Goal: Check status: Check status

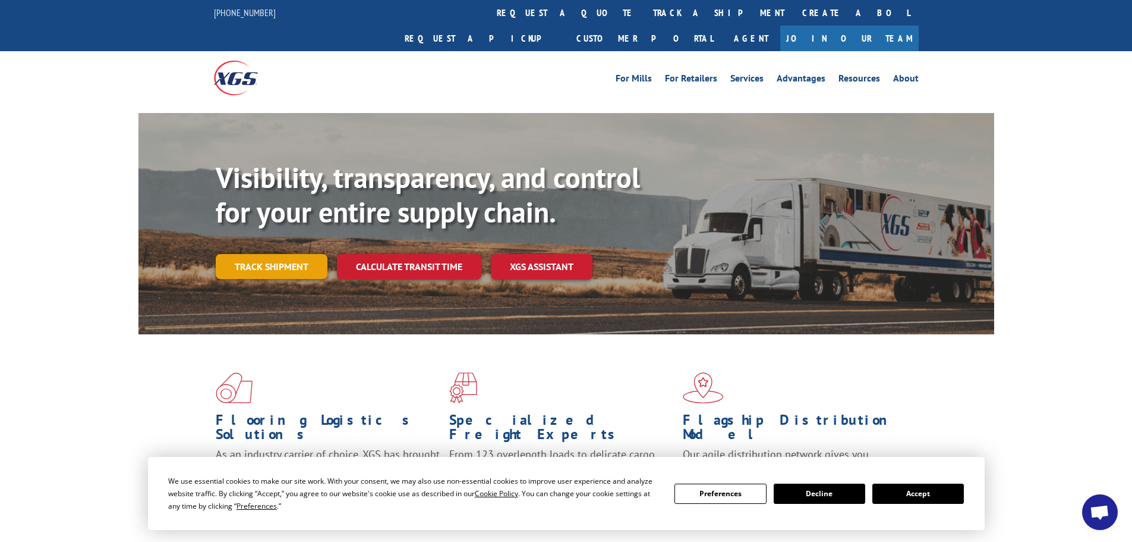
click at [260, 254] on link "Track shipment" at bounding box center [272, 266] width 112 height 25
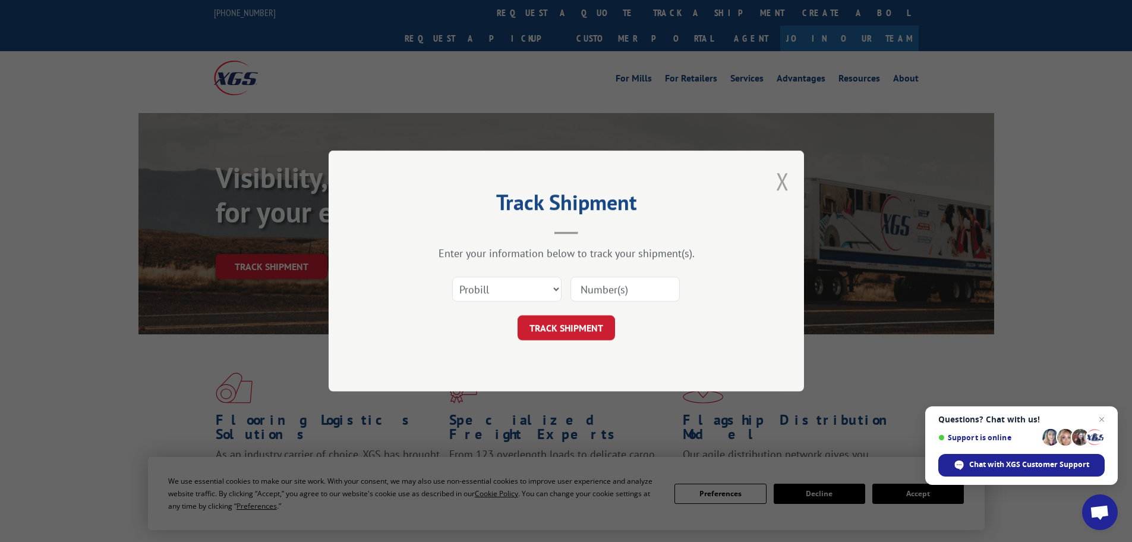
click at [785, 182] on button "Close modal" at bounding box center [782, 181] width 13 height 32
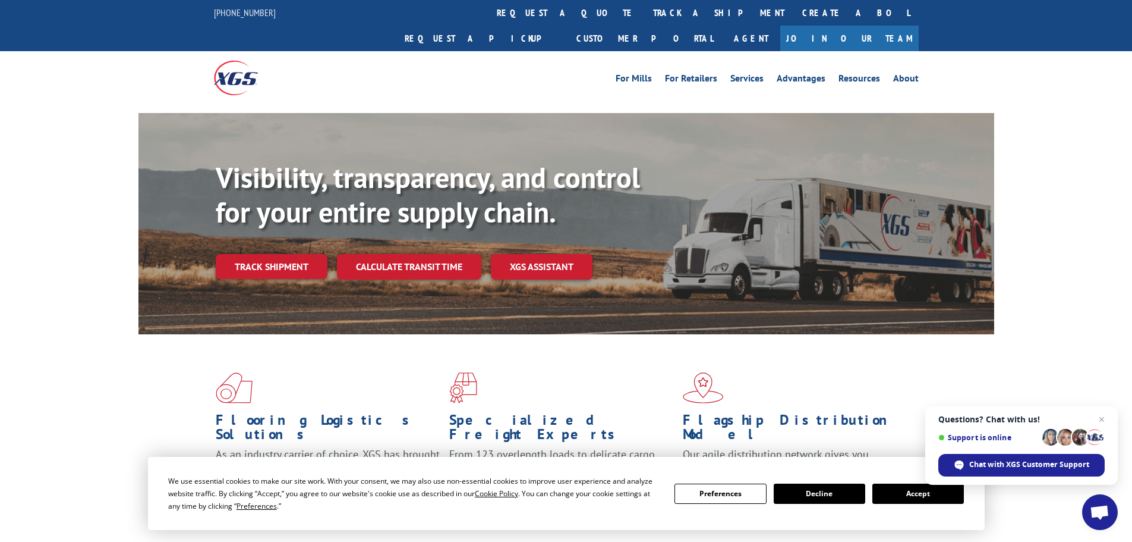
click at [895, 490] on button "Accept" at bounding box center [919, 493] width 92 height 20
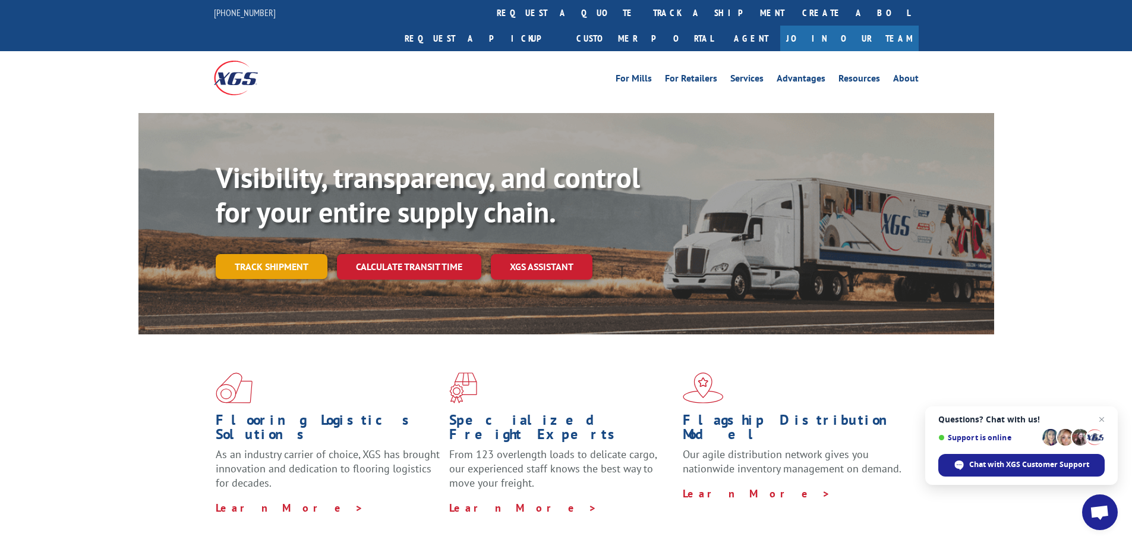
click at [292, 254] on link "Track shipment" at bounding box center [272, 266] width 112 height 25
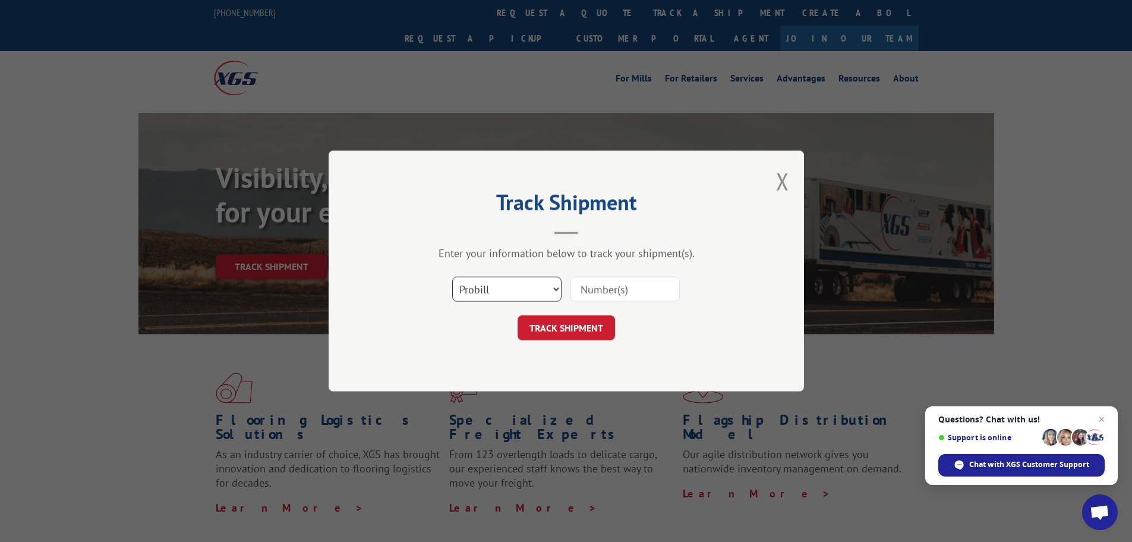
click at [501, 281] on select "Select category... Probill BOL PO" at bounding box center [506, 288] width 109 height 25
select select "po"
click at [452, 276] on select "Select category... Probill BOL PO" at bounding box center [506, 288] width 109 height 25
click at [602, 298] on input at bounding box center [625, 288] width 109 height 25
paste input "04547105"
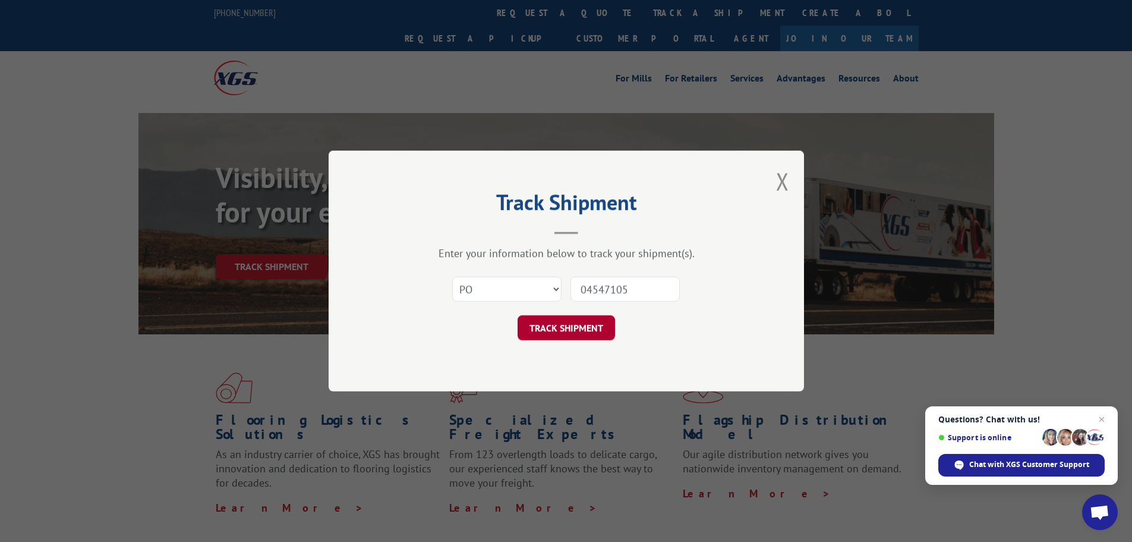
type input "04547105"
click at [581, 324] on button "TRACK SHIPMENT" at bounding box center [566, 327] width 97 height 25
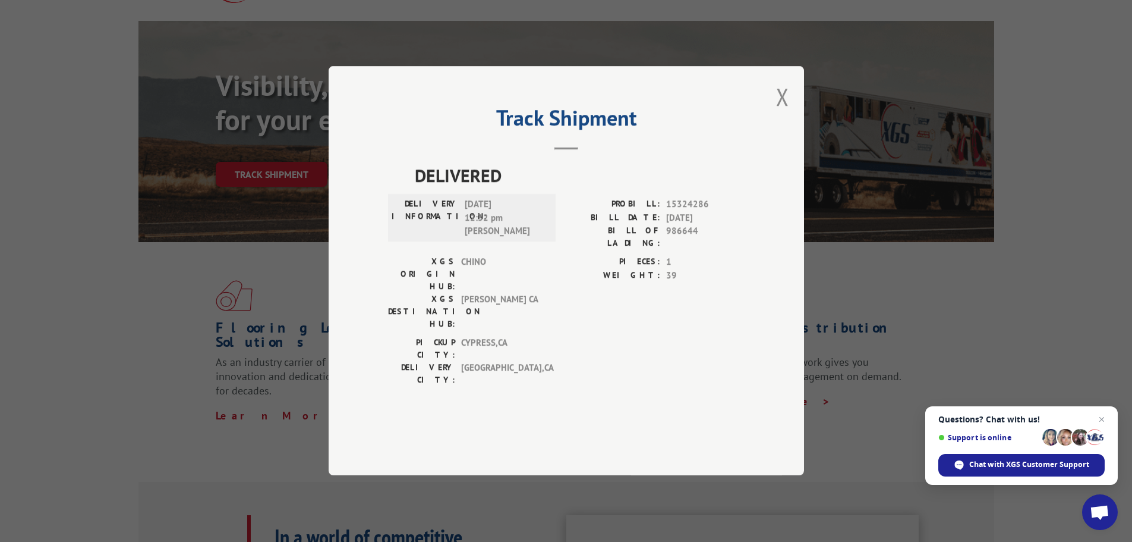
scroll to position [119, 0]
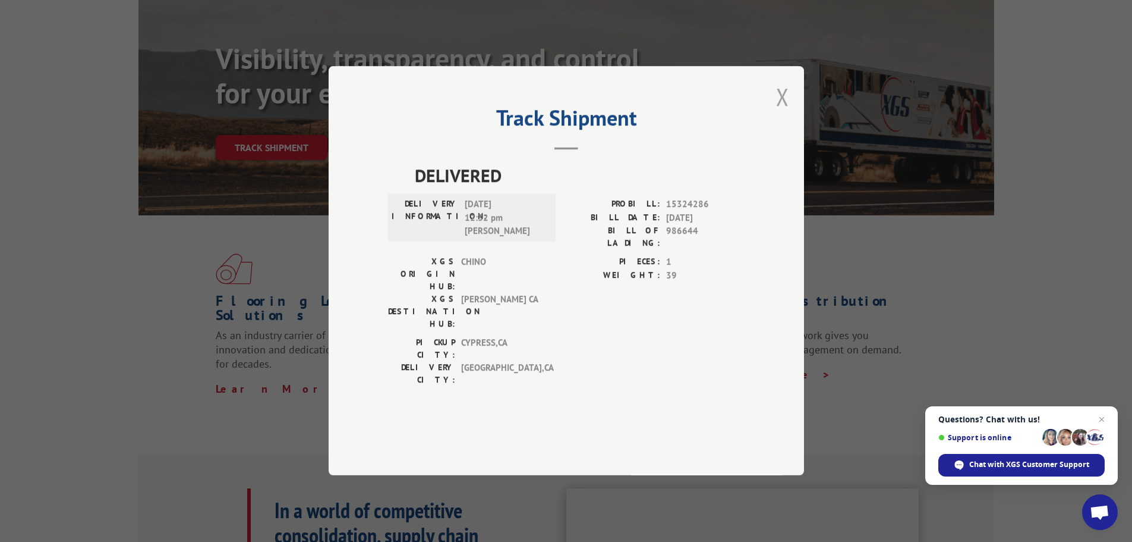
click at [779, 112] on button "Close modal" at bounding box center [782, 97] width 13 height 32
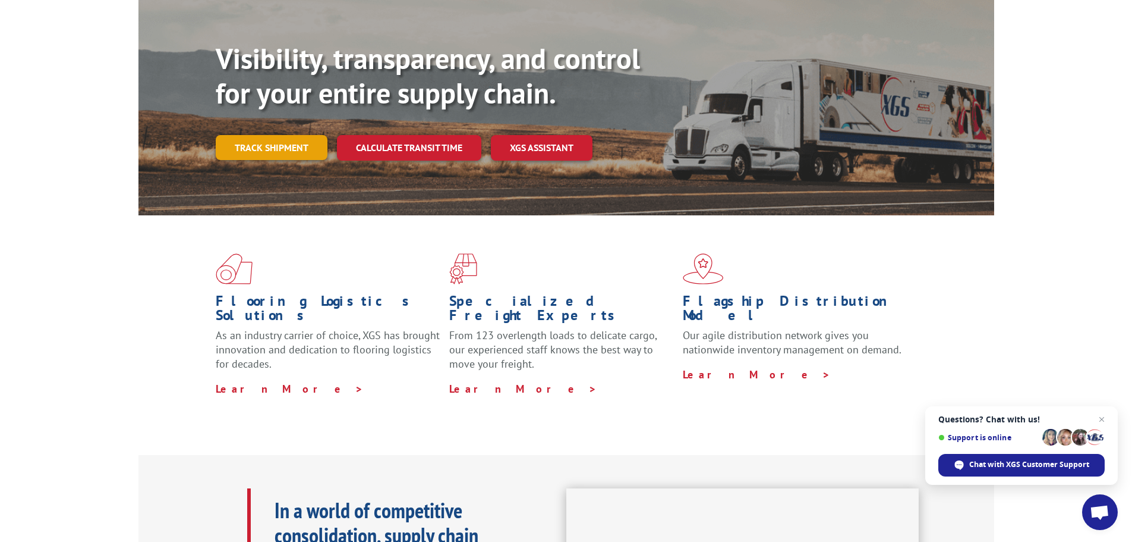
click at [298, 135] on link "Track shipment" at bounding box center [272, 147] width 112 height 25
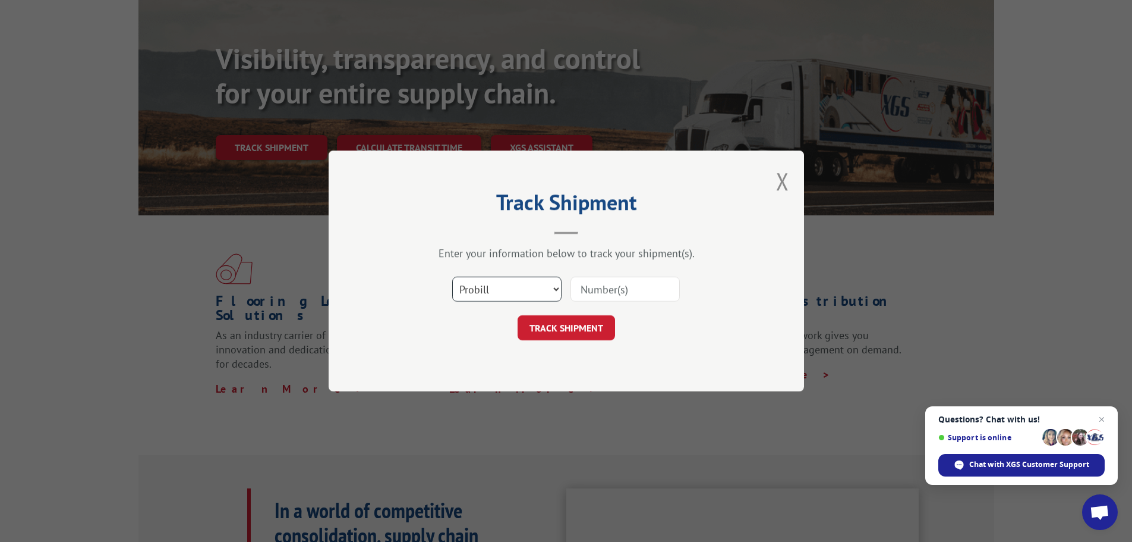
click at [526, 287] on select "Select category... Probill BOL PO" at bounding box center [506, 288] width 109 height 25
select select "po"
click at [452, 276] on select "Select category... Probill BOL PO" at bounding box center [506, 288] width 109 height 25
click at [604, 297] on input at bounding box center [625, 288] width 109 height 25
paste input "04547105"
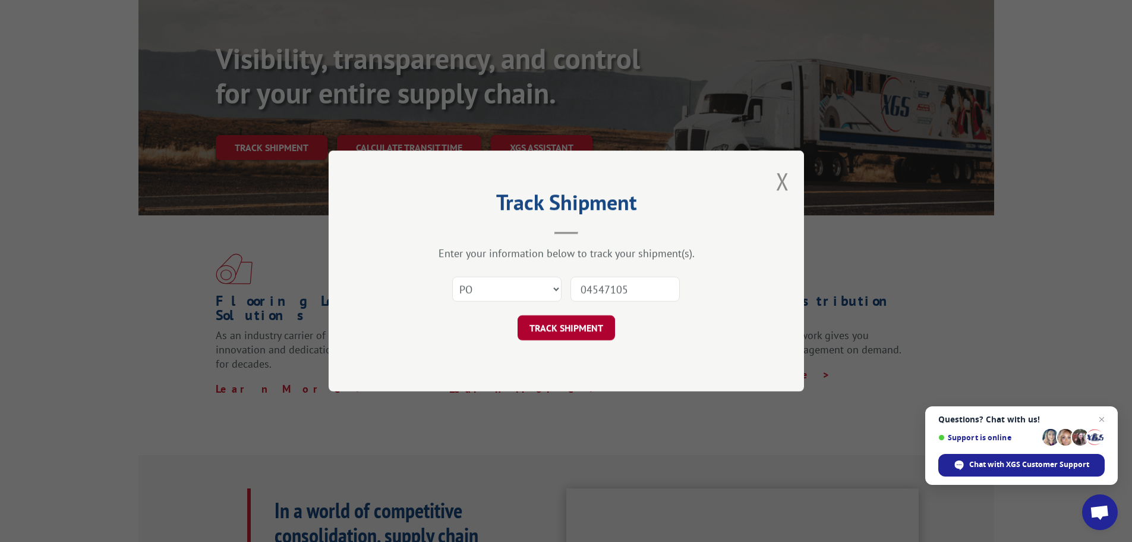
type input "04547105"
click at [550, 329] on button "TRACK SHIPMENT" at bounding box center [566, 327] width 97 height 25
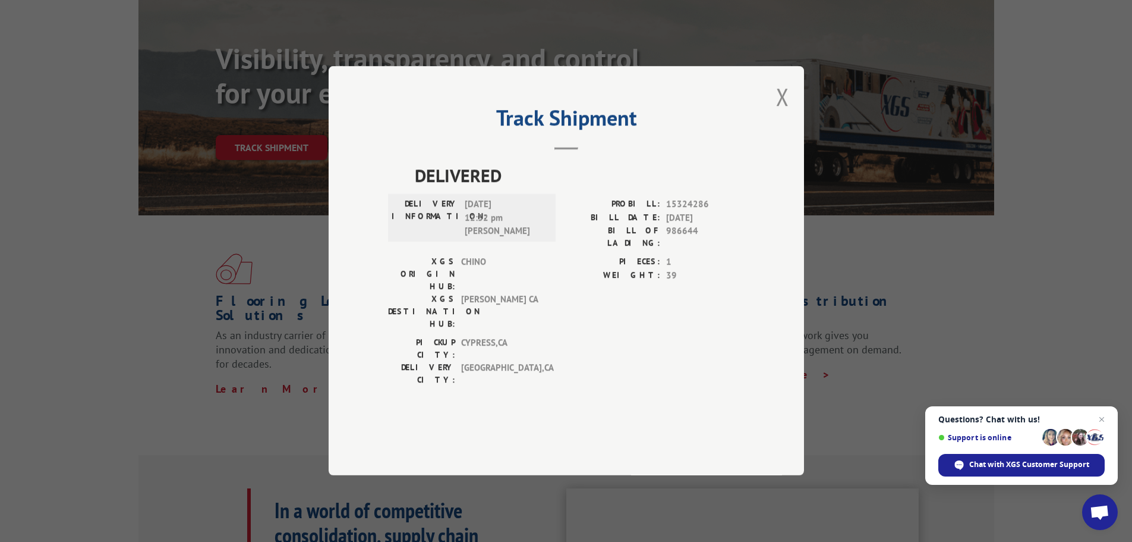
click at [772, 129] on div "Track Shipment DELIVERED DELIVERY INFORMATION: 08/21/2023 12:32 pm steinberg PR…" at bounding box center [567, 270] width 476 height 409
click at [785, 112] on button "Close modal" at bounding box center [782, 97] width 13 height 32
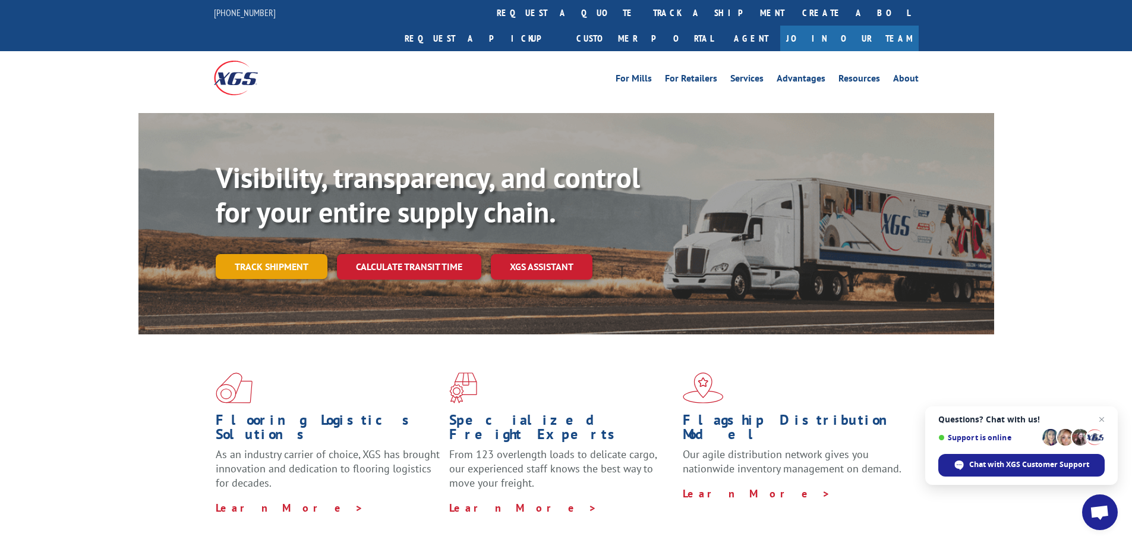
click at [270, 254] on link "Track shipment" at bounding box center [272, 266] width 112 height 25
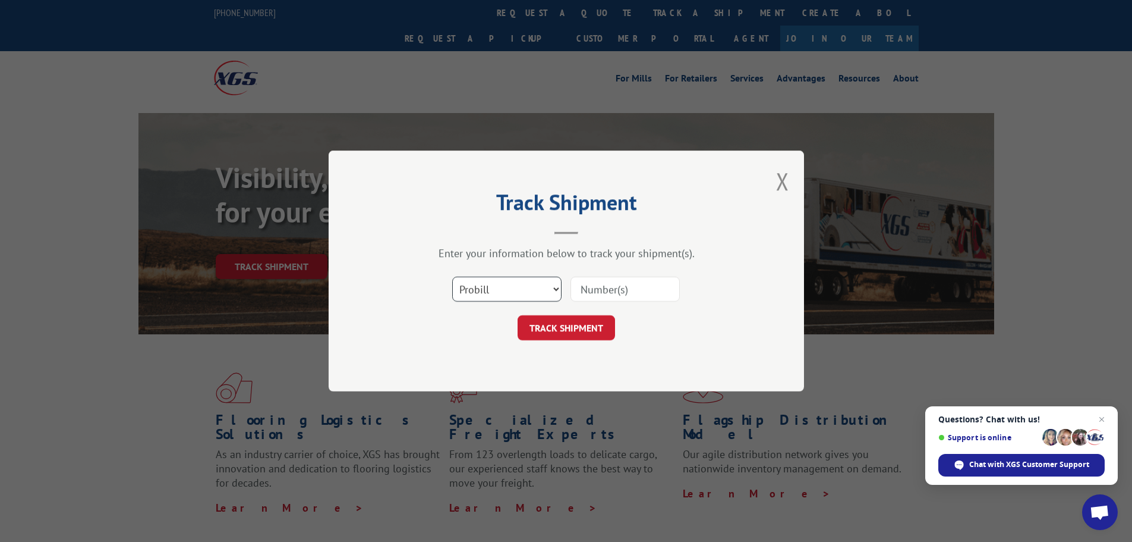
click at [496, 285] on select "Select category... Probill BOL PO" at bounding box center [506, 288] width 109 height 25
click at [452, 276] on select "Select category... Probill BOL PO" at bounding box center [506, 288] width 109 height 25
click at [493, 289] on select "Select category... Probill BOL PO" at bounding box center [506, 288] width 109 height 25
select select "po"
click at [452, 276] on select "Select category... Probill BOL PO" at bounding box center [506, 288] width 109 height 25
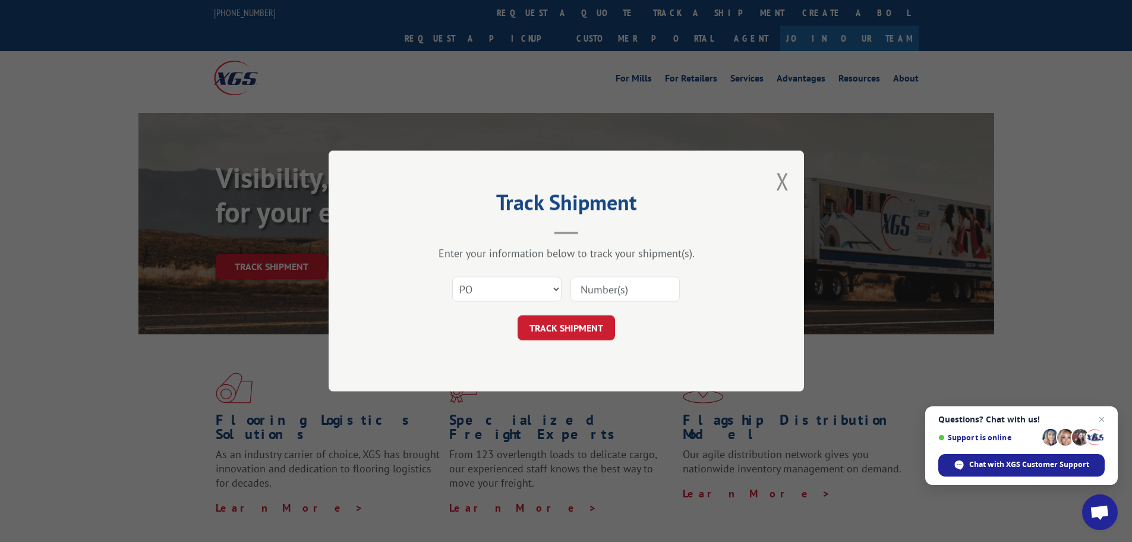
click at [613, 291] on input at bounding box center [625, 288] width 109 height 25
paste input "04547064"
type input "04547064"
click at [574, 333] on button "TRACK SHIPMENT" at bounding box center [566, 327] width 97 height 25
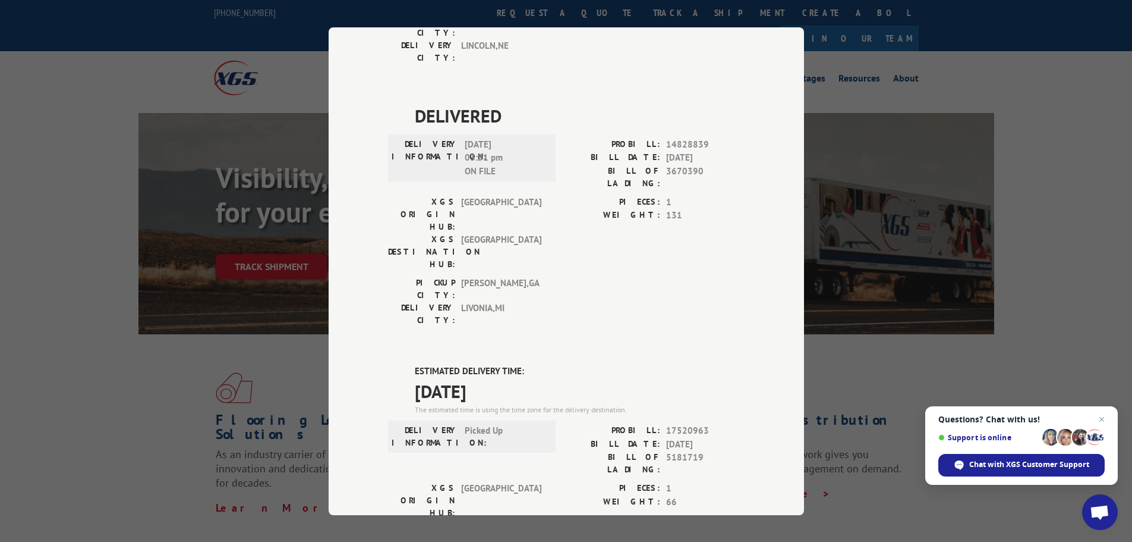
scroll to position [818, 0]
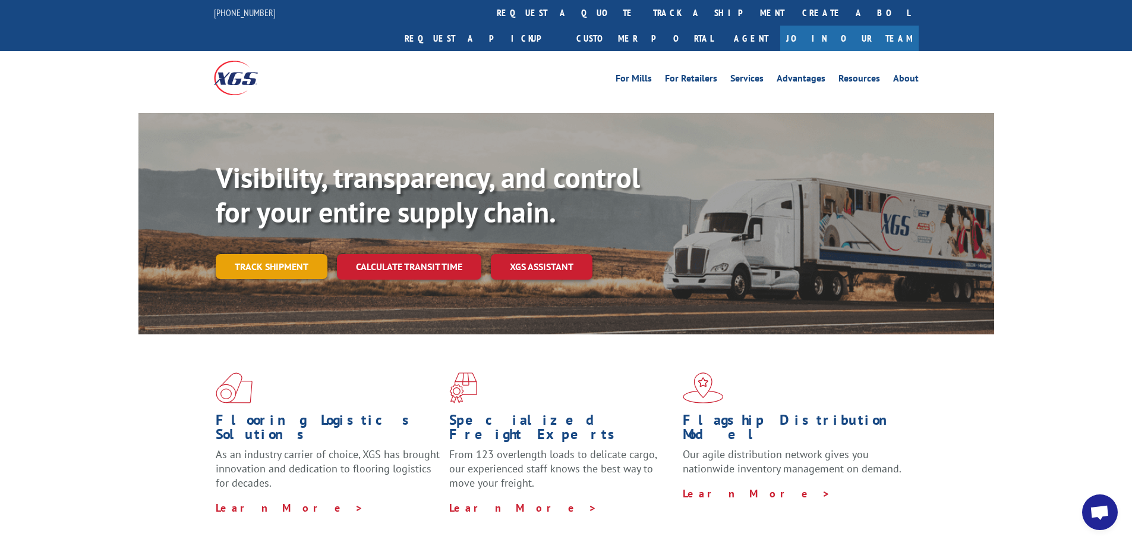
click at [272, 254] on link "Track shipment" at bounding box center [272, 266] width 112 height 25
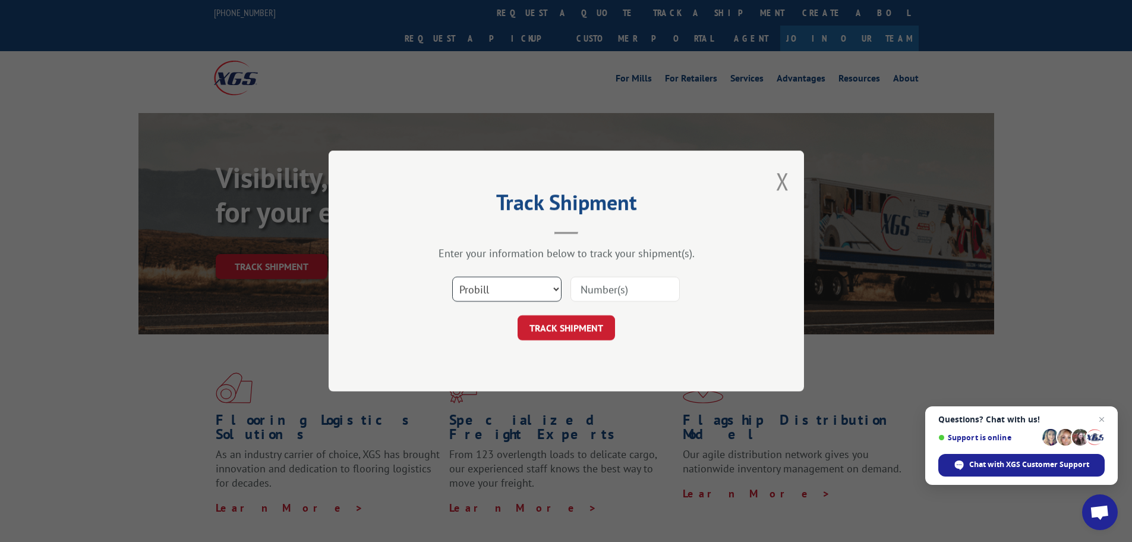
click at [531, 280] on select "Select category... Probill BOL PO" at bounding box center [506, 288] width 109 height 25
select select "bol"
click at [452, 276] on select "Select category... Probill BOL PO" at bounding box center [506, 288] width 109 height 25
click at [586, 293] on input at bounding box center [625, 288] width 109 height 25
paste input "5181719"
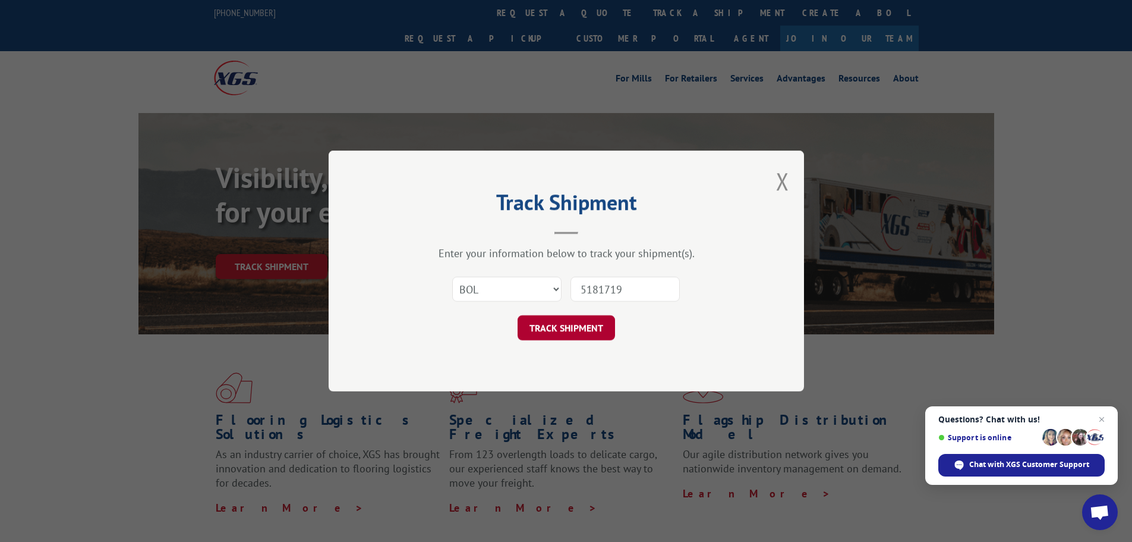
type input "5181719"
click at [561, 325] on button "TRACK SHIPMENT" at bounding box center [566, 327] width 97 height 25
